Goal: Task Accomplishment & Management: Manage account settings

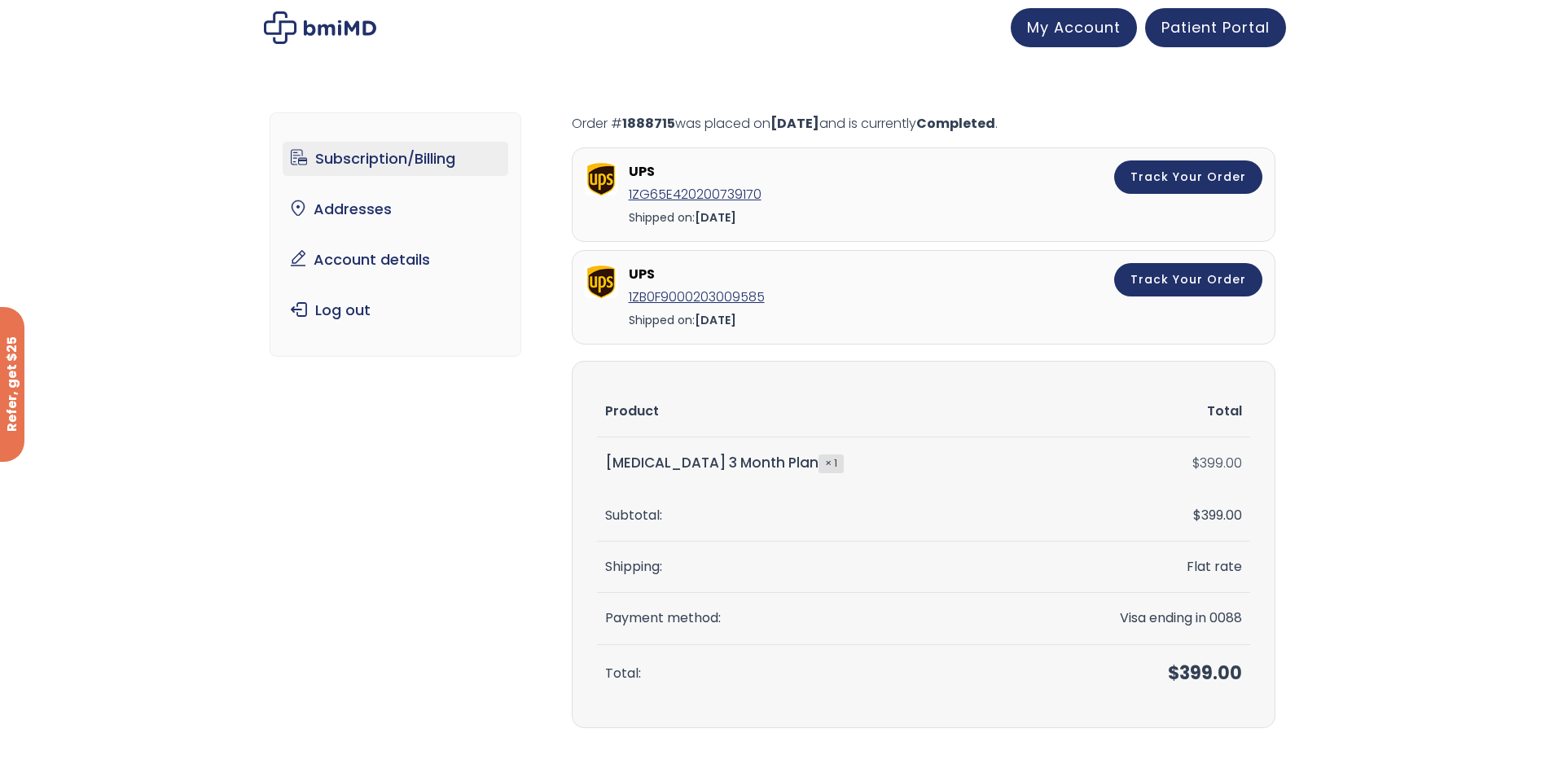
click at [358, 153] on link "Subscription/Billing" at bounding box center [396, 159] width 226 height 34
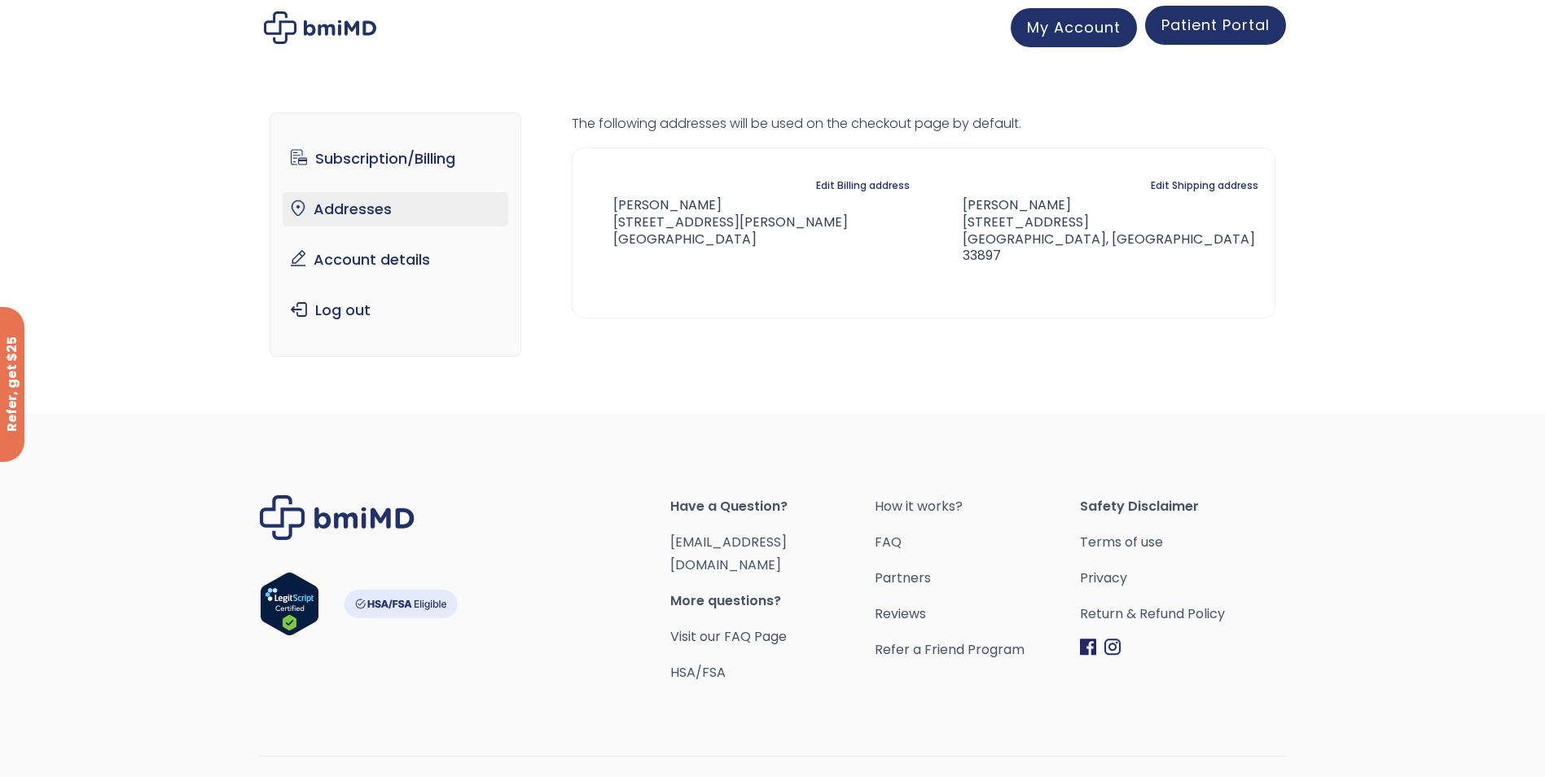
click at [1196, 30] on span "Patient Portal" at bounding box center [1216, 25] width 108 height 20
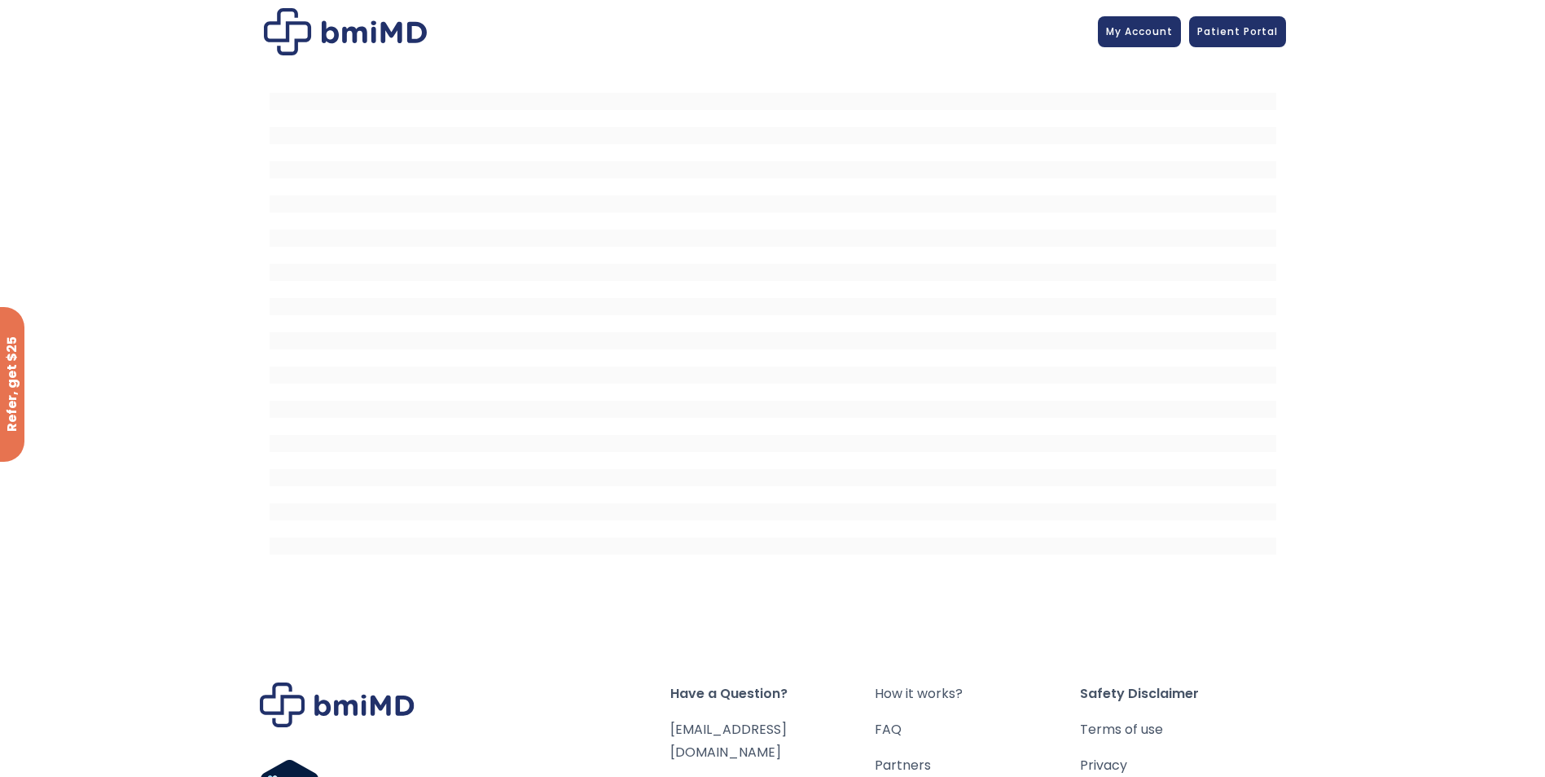
drag, startPoint x: 1144, startPoint y: 29, endPoint x: 1141, endPoint y: 57, distance: 28.6
click at [1144, 29] on span "My Account" at bounding box center [1139, 31] width 67 height 14
